Goal: Task Accomplishment & Management: Manage account settings

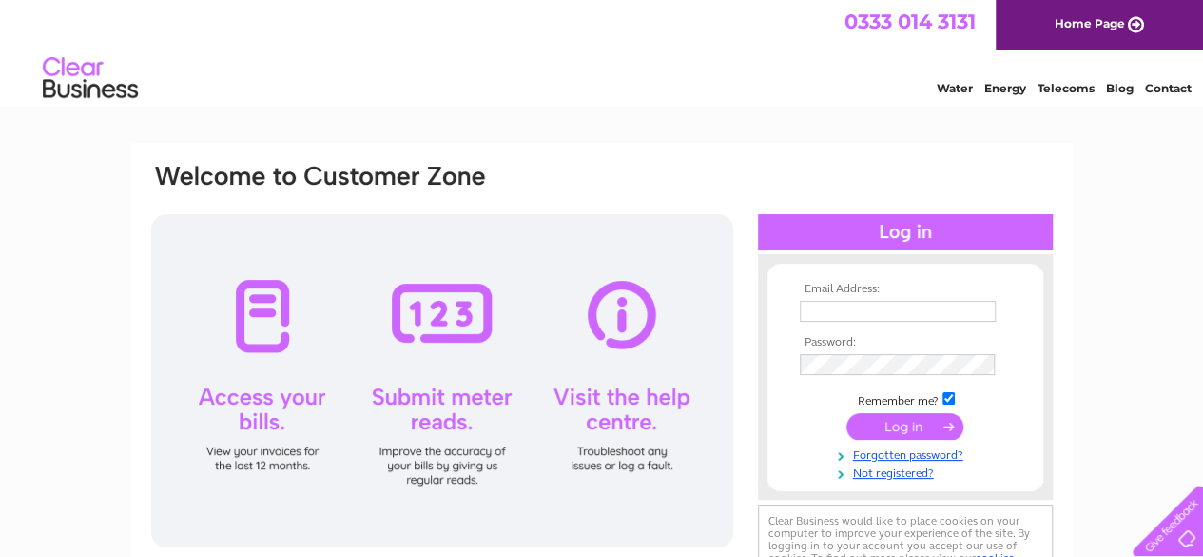
type input "[EMAIL_ADDRESS][DOMAIN_NAME]"
click at [881, 420] on input "submit" at bounding box center [905, 426] width 117 height 27
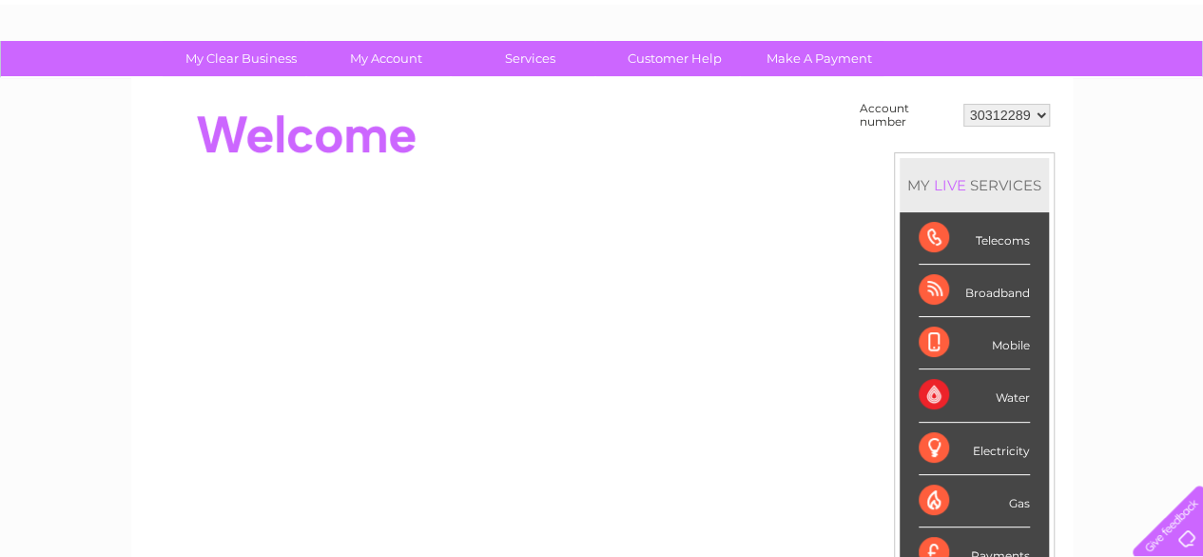
scroll to position [95, 0]
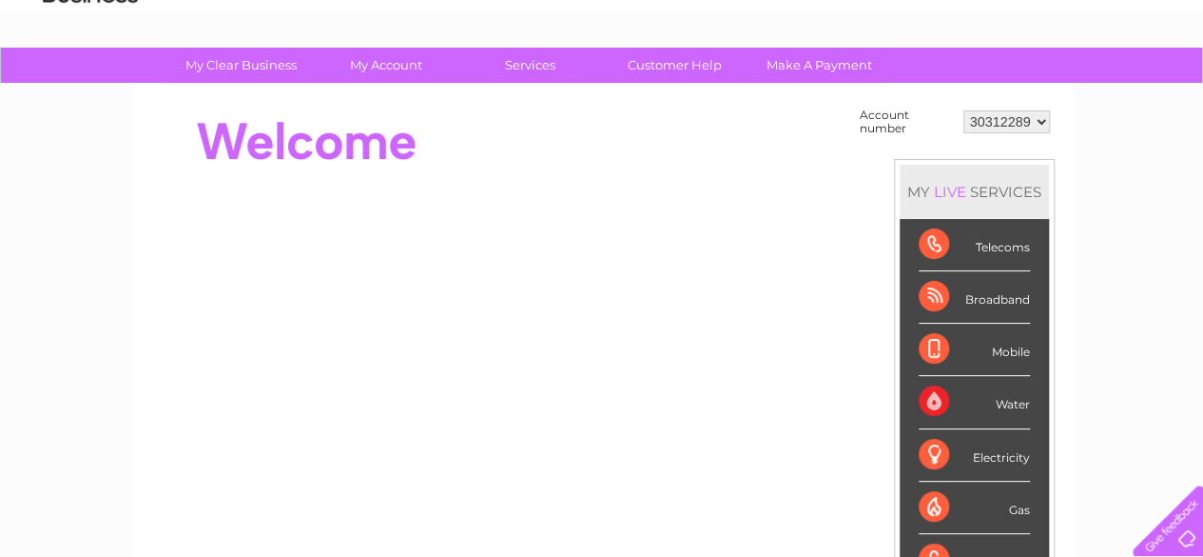
click at [986, 300] on div "Broadband" at bounding box center [974, 297] width 111 height 52
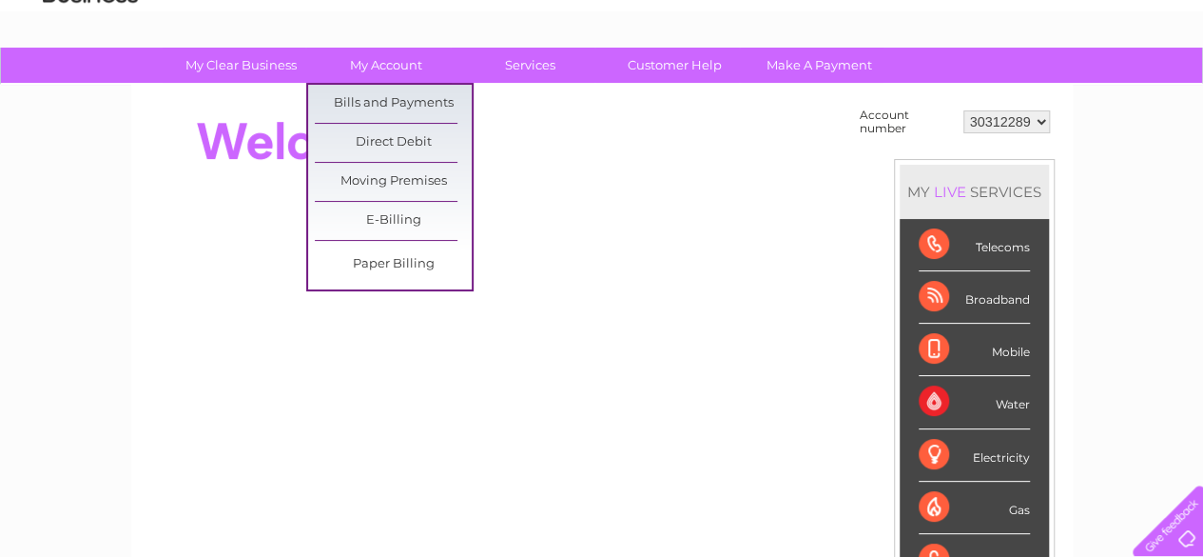
click at [394, 83] on ul "Bills and Payments Direct Debit Moving Premises E-Billing Paper Billing" at bounding box center [389, 187] width 167 height 208
click at [400, 113] on link "Bills and Payments" at bounding box center [393, 104] width 157 height 38
click at [401, 100] on link "Bills and Payments" at bounding box center [393, 104] width 157 height 38
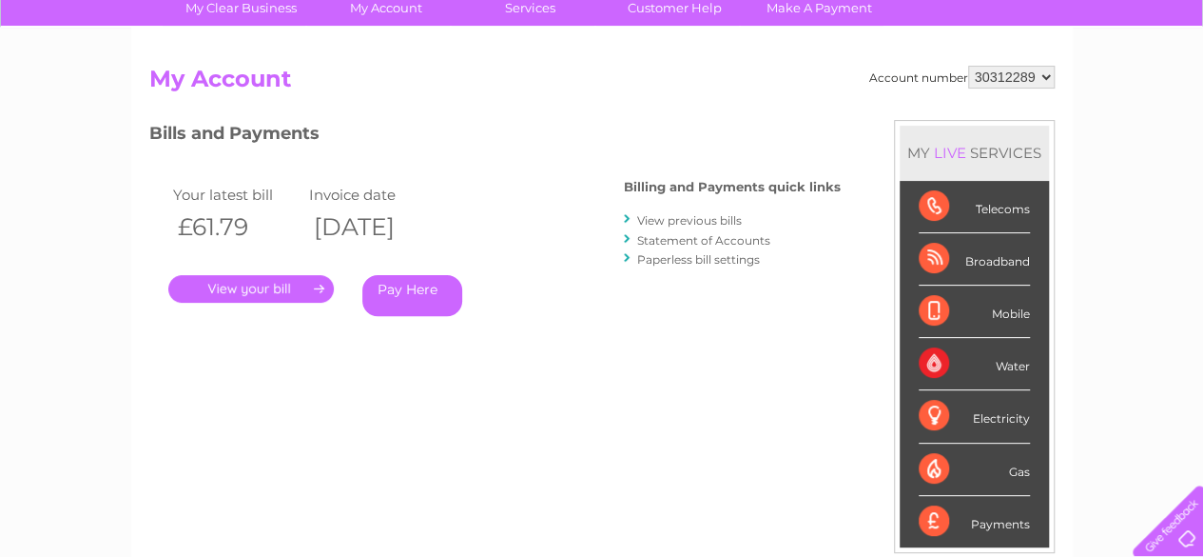
click at [670, 222] on link "View previous bills" at bounding box center [689, 220] width 105 height 14
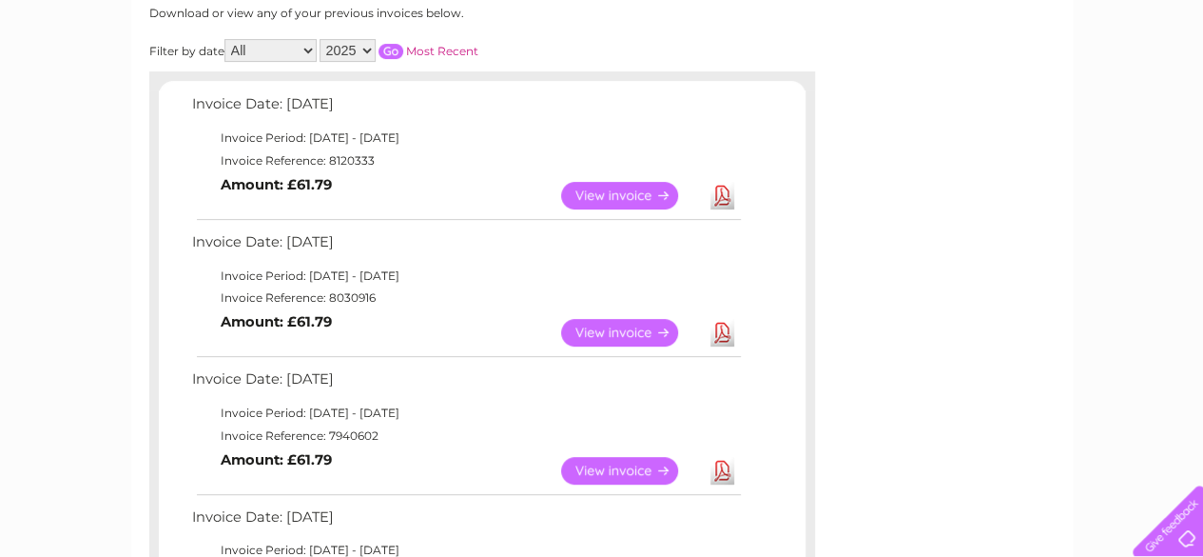
scroll to position [264, 0]
click at [727, 189] on link "Download" at bounding box center [723, 197] width 24 height 28
